Goal: Check status: Check status

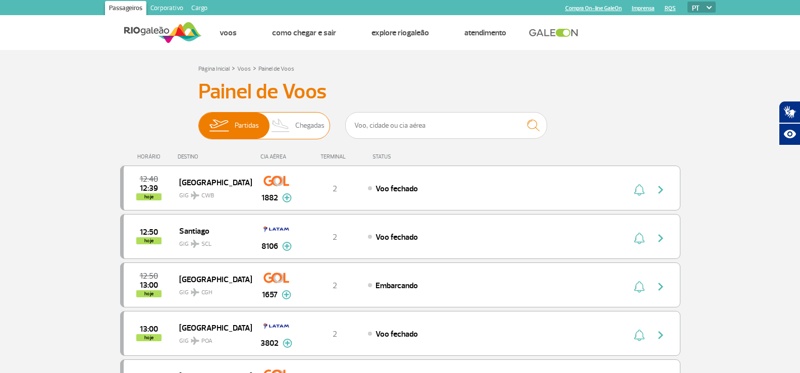
click at [311, 119] on span "Chegadas" at bounding box center [309, 125] width 29 height 26
click at [198, 121] on input "Partidas Chegadas" at bounding box center [198, 121] width 0 height 0
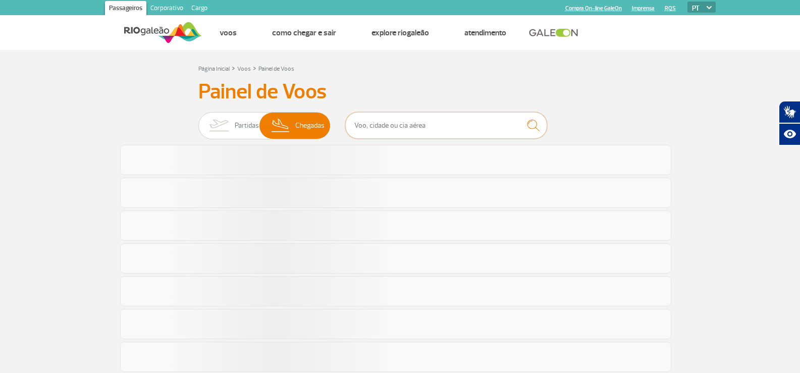
click at [370, 122] on input "text" at bounding box center [446, 125] width 202 height 27
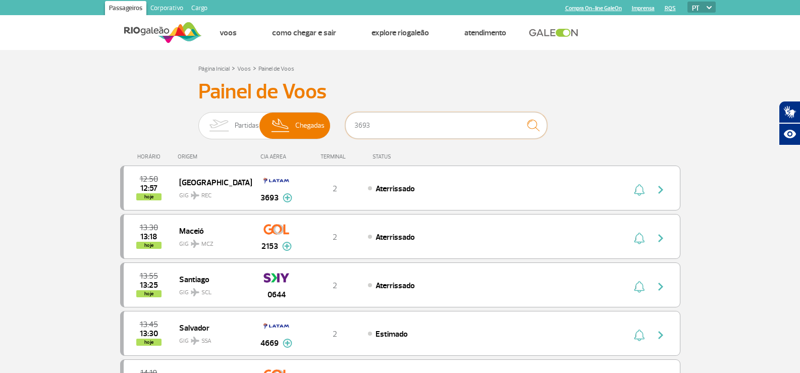
type input "3693"
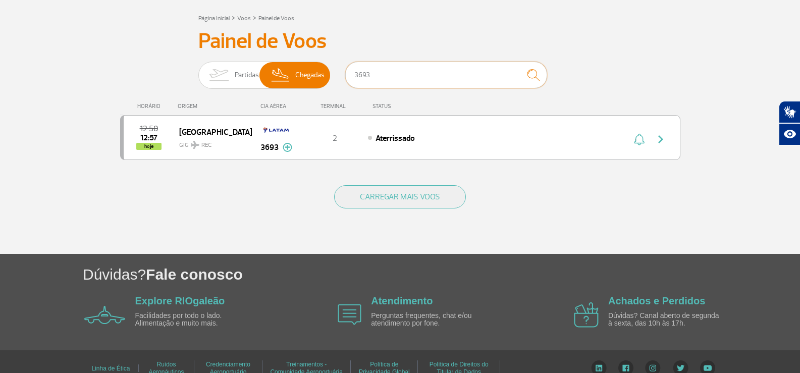
scroll to position [65, 0]
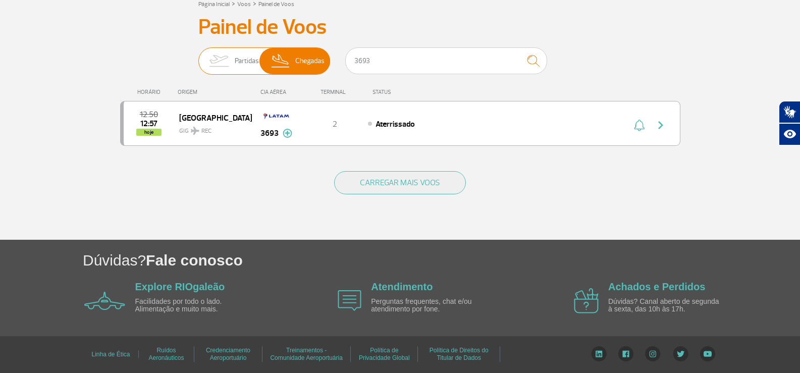
click at [211, 62] on img at bounding box center [219, 61] width 32 height 26
click at [198, 56] on input "Partidas Chegadas" at bounding box center [198, 56] width 0 height 0
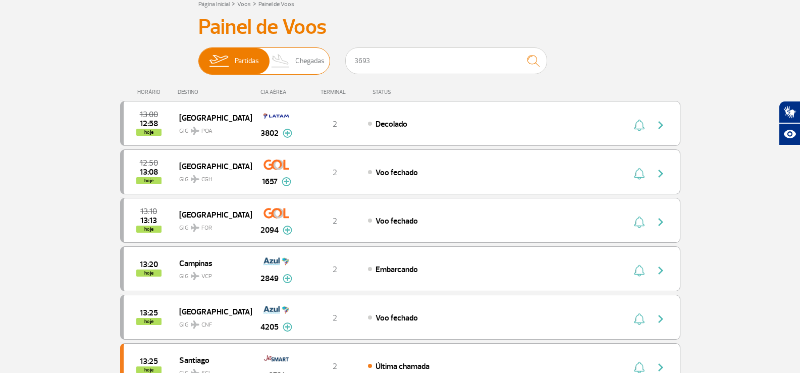
click at [272, 58] on img at bounding box center [281, 61] width 30 height 26
click at [198, 56] on input "Partidas Chegadas" at bounding box center [198, 56] width 0 height 0
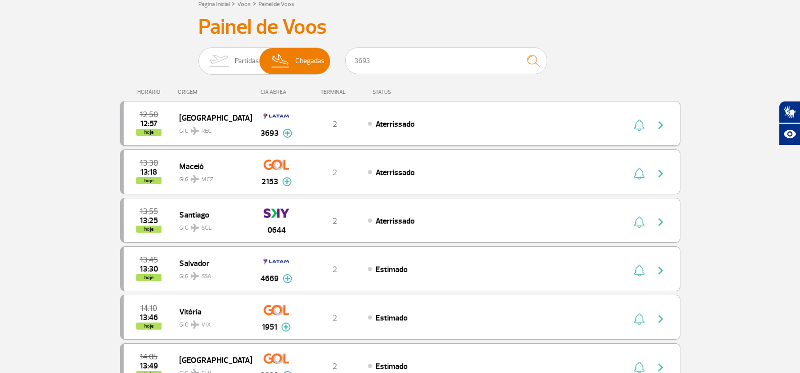
click at [286, 133] on img at bounding box center [287, 133] width 10 height 9
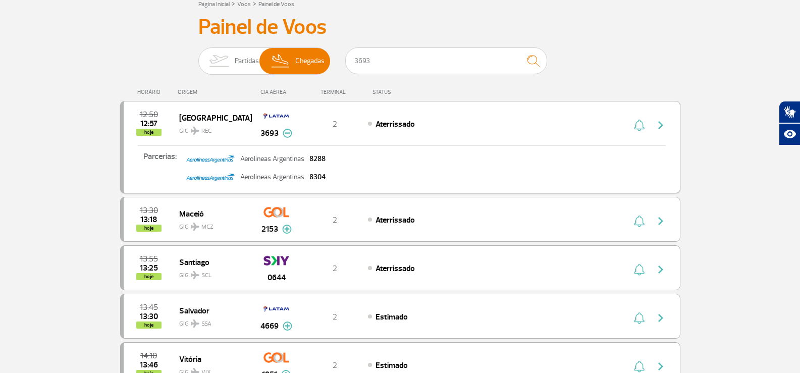
click at [286, 133] on button at bounding box center [287, 133] width 10 height 12
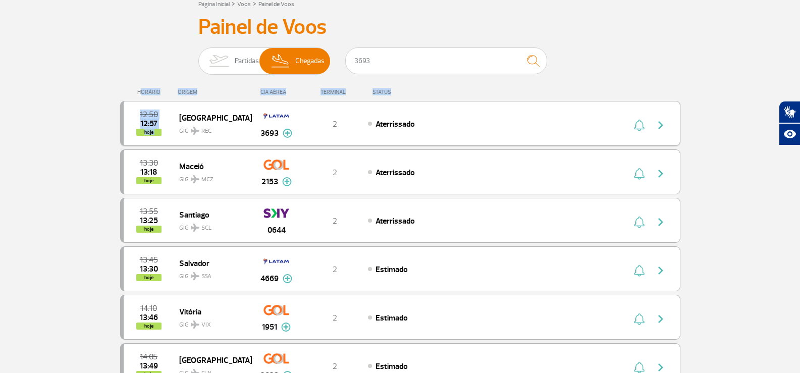
drag, startPoint x: 102, startPoint y: 81, endPoint x: 180, endPoint y: 111, distance: 82.7
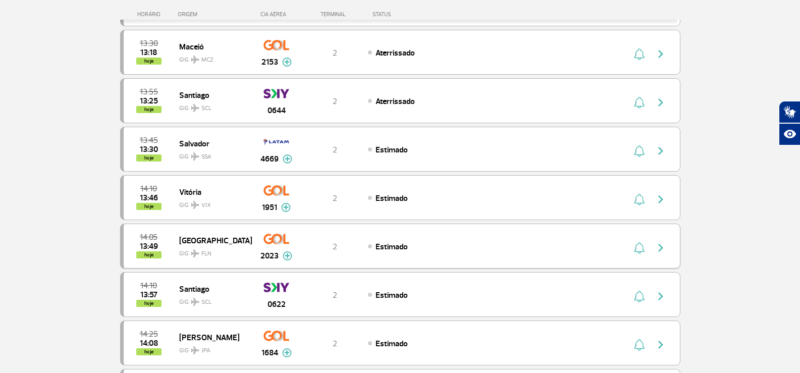
scroll to position [216, 0]
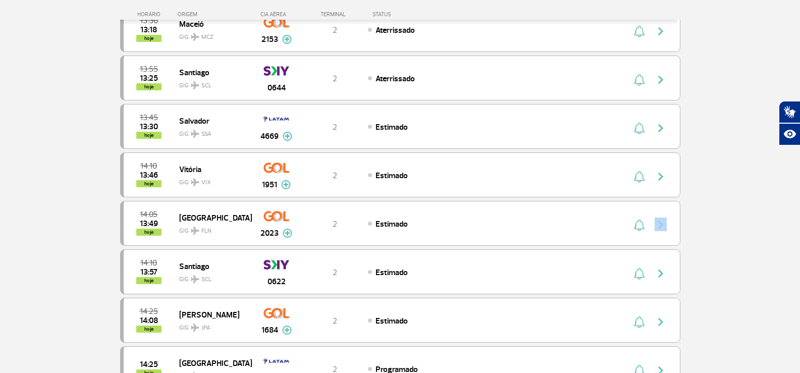
drag, startPoint x: 115, startPoint y: 250, endPoint x: 694, endPoint y: 203, distance: 580.4
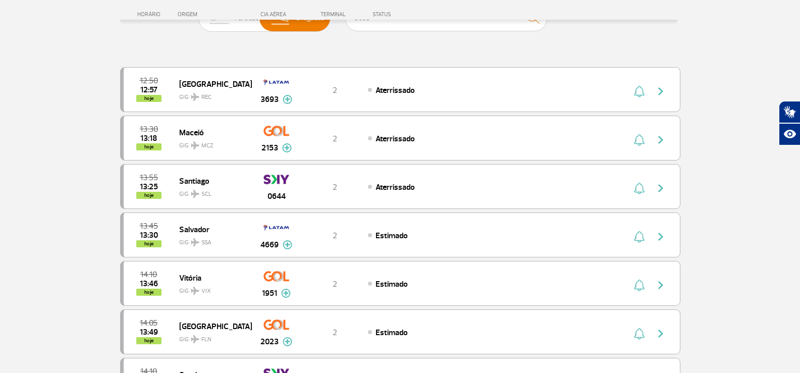
scroll to position [65, 0]
